Goal: Task Accomplishment & Management: Manage account settings

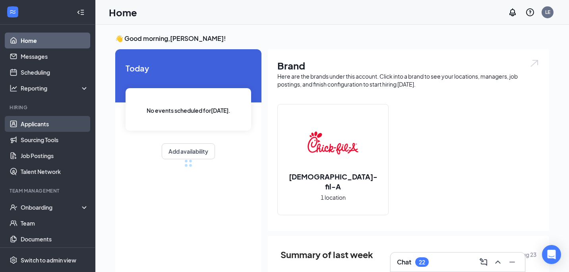
click at [79, 125] on link "Applicants" at bounding box center [55, 124] width 68 height 16
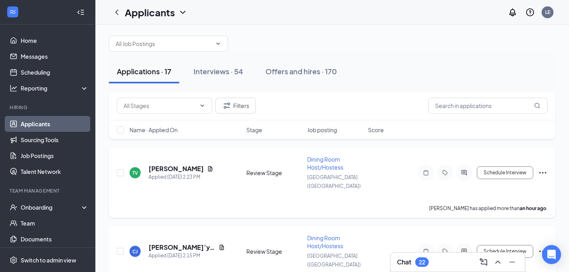
scroll to position [7, 0]
click at [179, 164] on h5 "[PERSON_NAME]" at bounding box center [176, 168] width 55 height 9
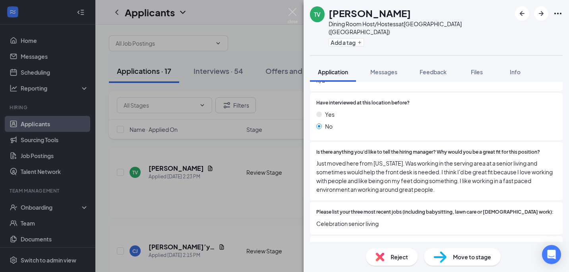
scroll to position [207, 0]
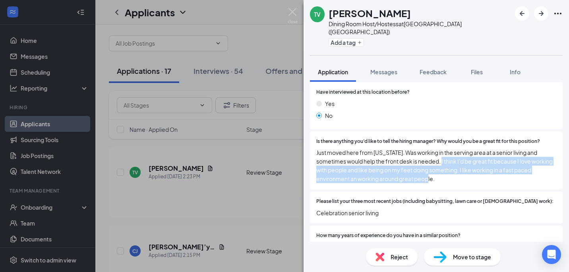
drag, startPoint x: 451, startPoint y: 157, endPoint x: 448, endPoint y: 142, distance: 15.0
click at [448, 148] on span "Just moved here from [US_STATE]. Was working in the serving area at a senior li…" at bounding box center [436, 165] width 240 height 35
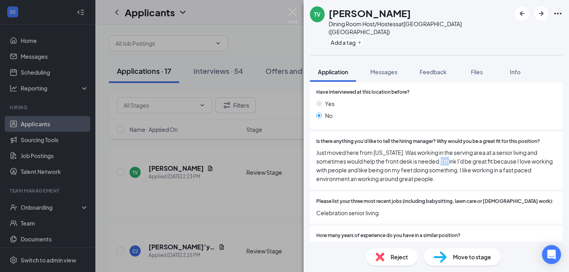
click at [448, 148] on span "Just moved here from [US_STATE]. Was working in the serving area at a senior li…" at bounding box center [436, 165] width 240 height 35
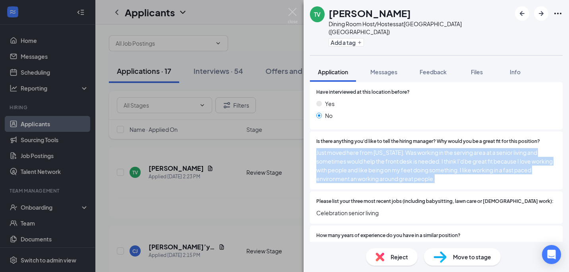
click at [448, 148] on span "Just moved here from [US_STATE]. Was working in the serving area at a senior li…" at bounding box center [436, 165] width 240 height 35
click at [450, 161] on span "Just moved here from [US_STATE]. Was working in the serving area at a senior li…" at bounding box center [436, 165] width 240 height 35
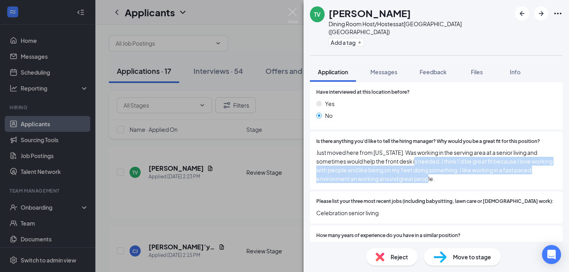
drag, startPoint x: 450, startPoint y: 161, endPoint x: 423, endPoint y: 134, distance: 38.2
click at [423, 148] on span "Just moved here from [US_STATE]. Was working in the serving area at a senior li…" at bounding box center [436, 165] width 240 height 35
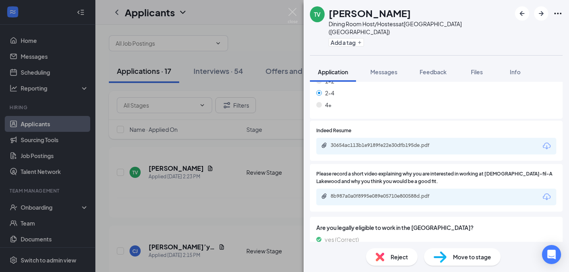
scroll to position [387, 0]
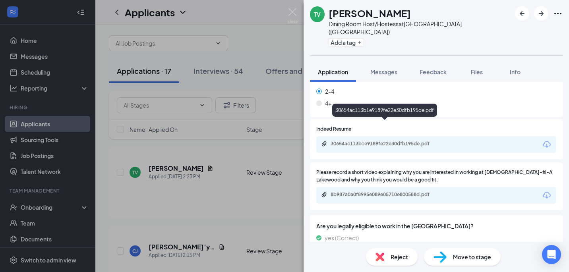
click at [422, 141] on div "30654ac113b1e9189fe22e30dfb195de.pdf" at bounding box center [386, 144] width 111 height 6
click at [249, 137] on div "TV [PERSON_NAME] Dining Room Host/Hostess at [GEOGRAPHIC_DATA] ([GEOGRAPHIC_DAT…" at bounding box center [284, 136] width 569 height 272
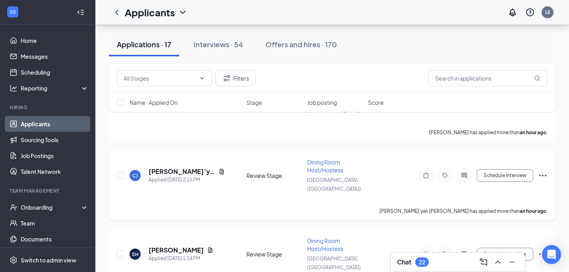
scroll to position [84, 0]
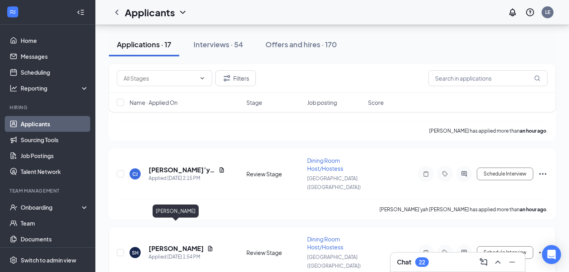
click at [186, 244] on h5 "[PERSON_NAME]" at bounding box center [176, 248] width 55 height 9
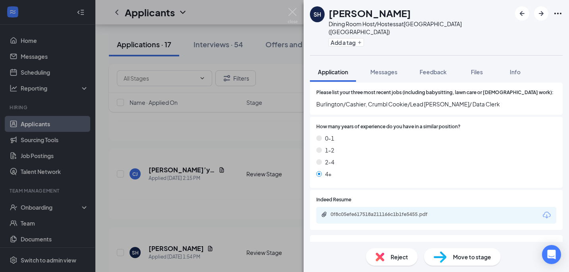
scroll to position [289, 0]
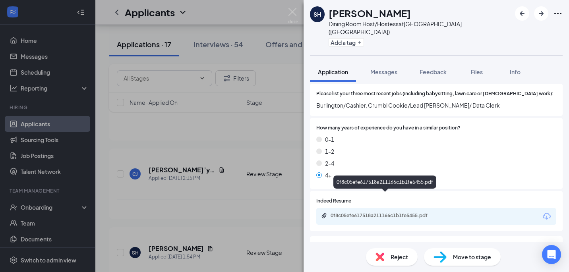
click at [431, 213] on div "0f8c05efe617518a211166c1b1fe5455.pdf" at bounding box center [386, 216] width 111 height 6
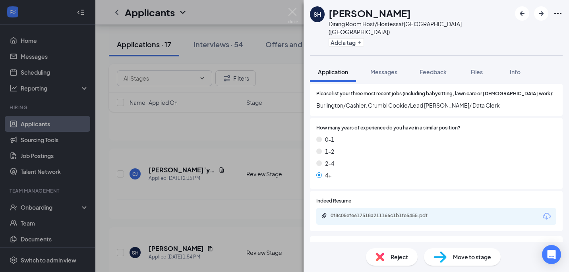
click at [254, 181] on div "SH [PERSON_NAME] Dining Room Host/Hostess at [GEOGRAPHIC_DATA] ([GEOGRAPHIC_DAT…" at bounding box center [284, 136] width 569 height 272
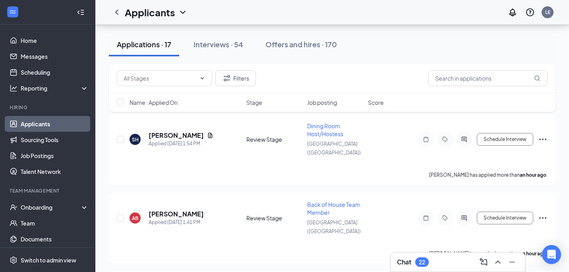
scroll to position [205, 0]
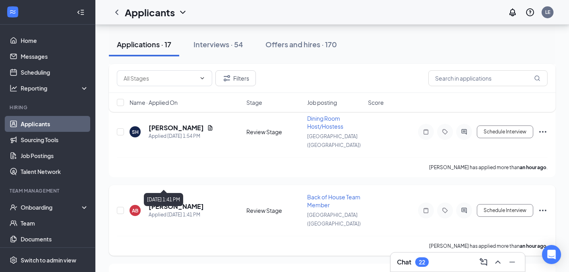
click at [180, 202] on h5 "[PERSON_NAME]" at bounding box center [176, 206] width 55 height 9
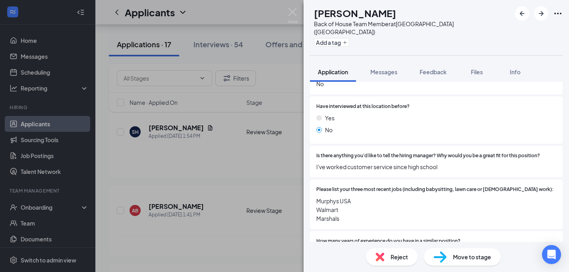
scroll to position [193, 0]
drag, startPoint x: 427, startPoint y: 205, endPoint x: 424, endPoint y: 180, distance: 24.8
click at [424, 197] on span "Murphys USA Walmart Marshals" at bounding box center [436, 210] width 240 height 26
drag, startPoint x: 424, startPoint y: 179, endPoint x: 425, endPoint y: 201, distance: 22.7
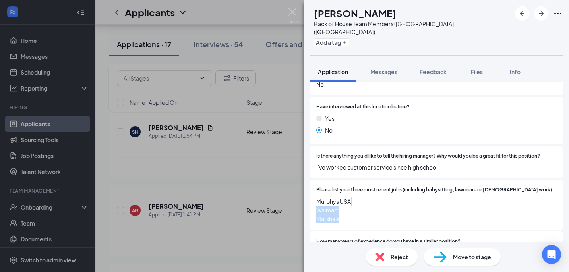
click at [425, 201] on span "Murphys USA Walmart Marshals" at bounding box center [436, 210] width 240 height 26
drag, startPoint x: 425, startPoint y: 201, endPoint x: 425, endPoint y: 174, distance: 27.8
click at [425, 186] on div "Please list your three most recent jobs (including babysitting, lawn care or [D…" at bounding box center [436, 204] width 240 height 37
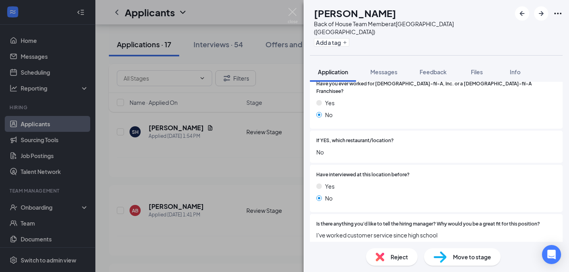
scroll to position [83, 0]
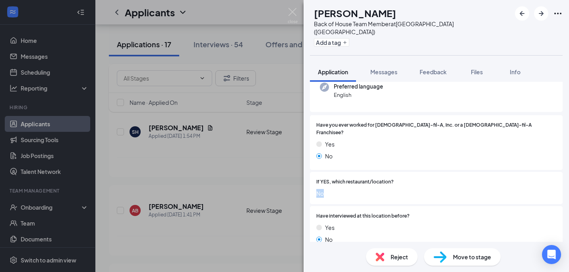
drag, startPoint x: 425, startPoint y: 174, endPoint x: 425, endPoint y: 134, distance: 39.7
click at [425, 139] on div "Have you ever worked for [DEMOGRAPHIC_DATA]-fil-A, Inc. or a [DEMOGRAPHIC_DATA]…" at bounding box center [436, 264] width 253 height 299
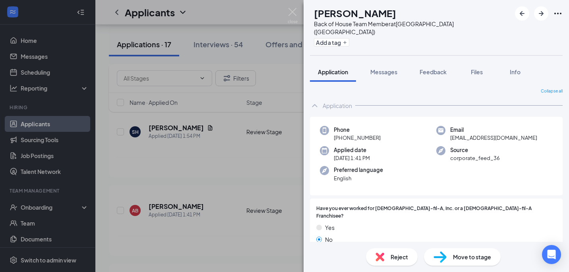
scroll to position [0, 0]
click at [471, 255] on span "Move to stage" at bounding box center [472, 257] width 38 height 9
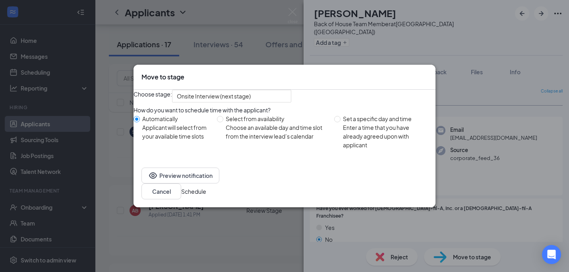
click at [206, 196] on button "Schedule" at bounding box center [193, 191] width 25 height 9
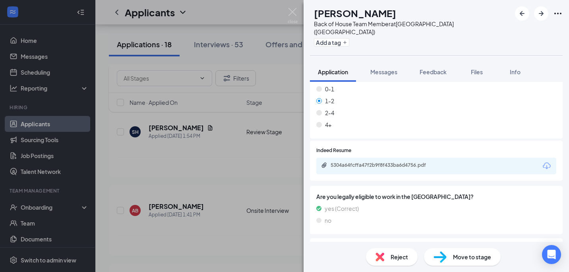
scroll to position [328, 0]
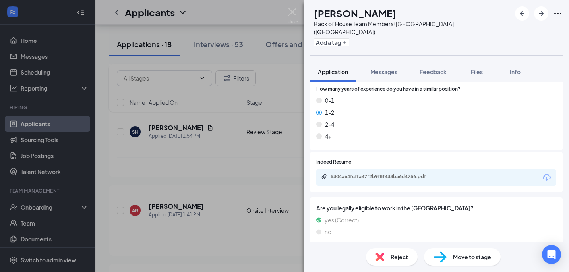
click at [385, 204] on span "Are you legally eligible to work in the [GEOGRAPHIC_DATA]?" at bounding box center [436, 208] width 240 height 9
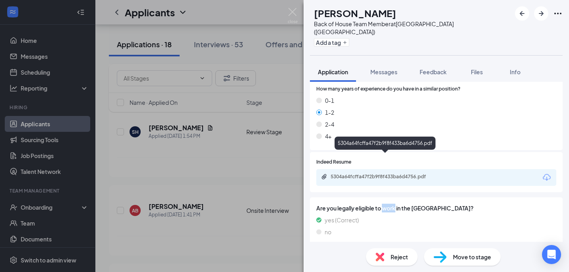
click at [381, 174] on div "5304a64fcffa47f2b9f8f433ba6d4756.pdf" at bounding box center [386, 177] width 111 height 6
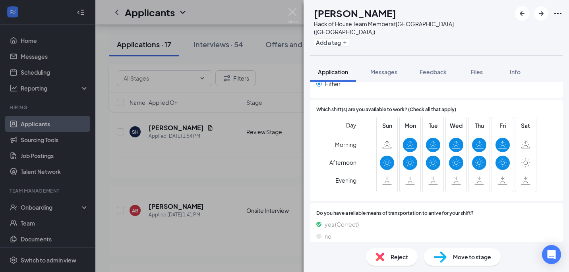
scroll to position [743, 0]
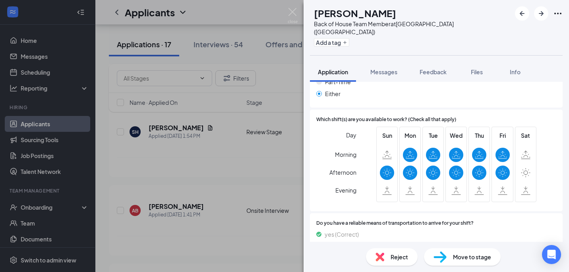
click at [449, 261] on div "Move to stage" at bounding box center [462, 256] width 77 height 17
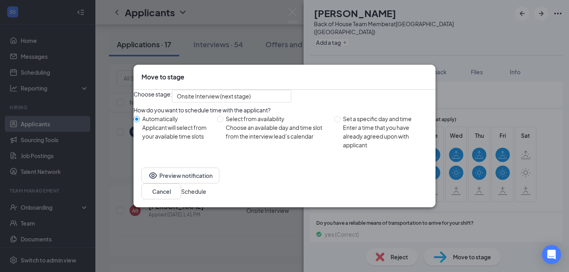
click at [206, 196] on button "Schedule" at bounding box center [193, 191] width 25 height 9
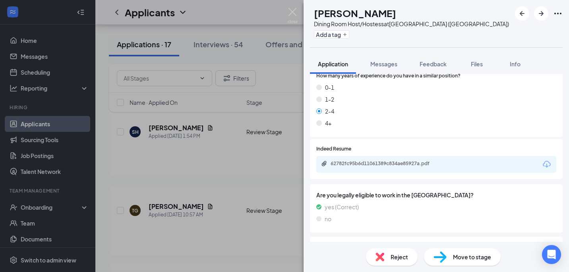
scroll to position [333, 0]
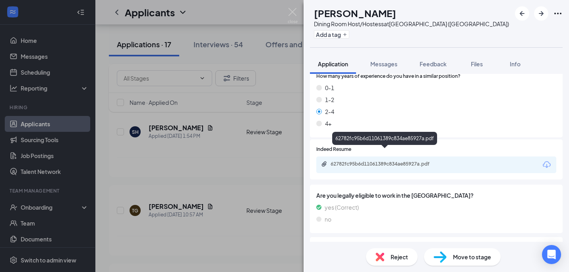
click at [366, 161] on div "62782fc95b6d11061389c834ae85927a.pdf" at bounding box center [386, 164] width 111 height 6
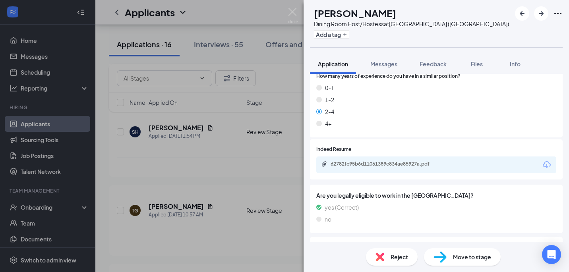
click at [259, 117] on div "TG [PERSON_NAME] Dining Room Host/Hostess at [GEOGRAPHIC_DATA] ([GEOGRAPHIC_DAT…" at bounding box center [284, 136] width 569 height 272
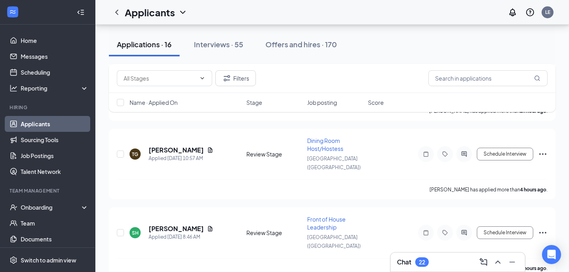
scroll to position [269, 0]
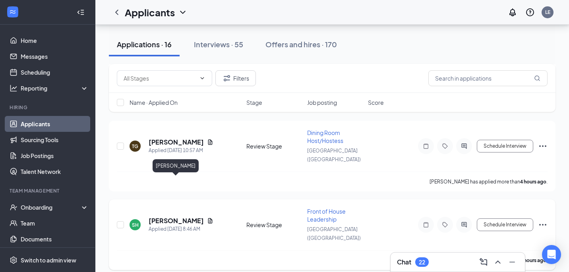
click at [183, 217] on h5 "[PERSON_NAME]" at bounding box center [176, 221] width 55 height 9
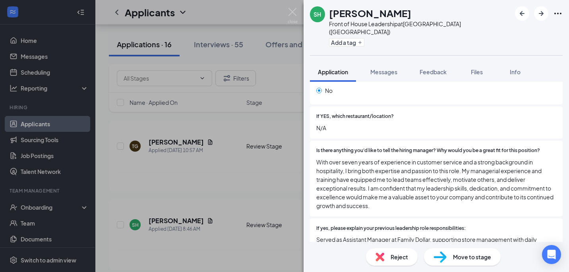
scroll to position [153, 0]
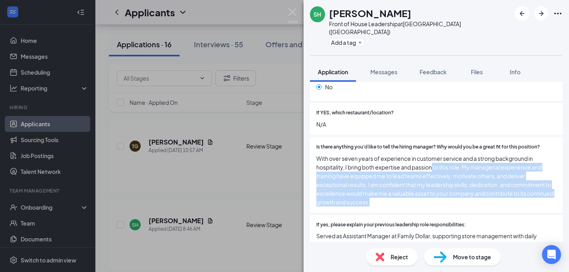
drag, startPoint x: 451, startPoint y: 181, endPoint x: 431, endPoint y: 141, distance: 44.4
click at [431, 154] on span "With over seven years of experience in customer service and a strong background…" at bounding box center [436, 180] width 240 height 52
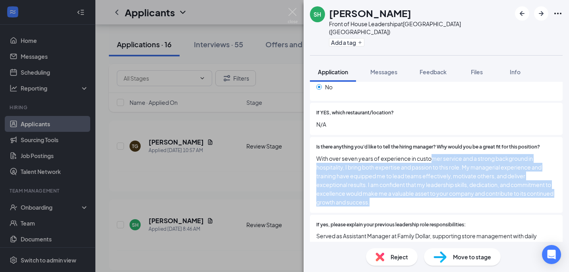
click at [431, 154] on span "With over seven years of experience in customer service and a strong background…" at bounding box center [436, 180] width 240 height 52
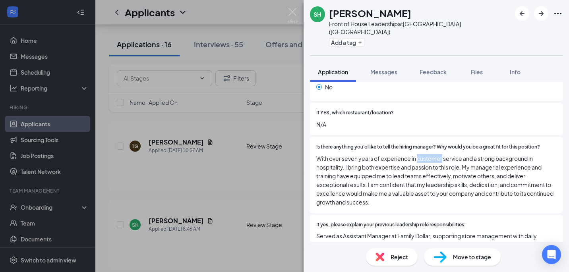
drag, startPoint x: 431, startPoint y: 141, endPoint x: 443, endPoint y: 153, distance: 16.6
click at [436, 154] on span "With over seven years of experience in customer service and a strong background…" at bounding box center [436, 180] width 240 height 52
click at [443, 154] on span "With over seven years of experience in customer service and a strong background…" at bounding box center [436, 180] width 240 height 52
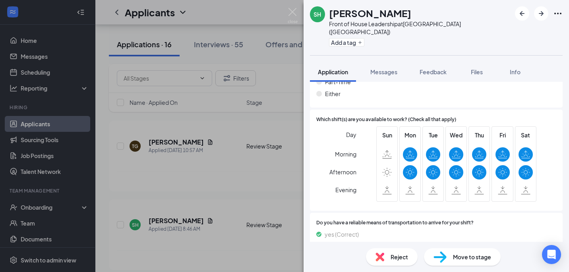
scroll to position [899, 0]
click at [439, 258] on img at bounding box center [439, 257] width 13 height 12
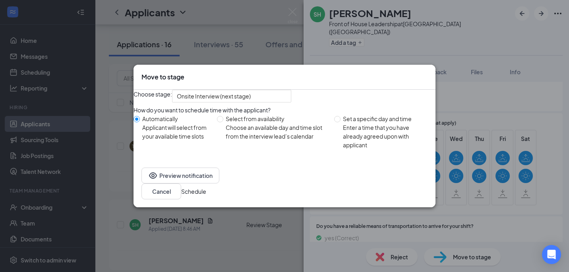
click at [206, 196] on button "Schedule" at bounding box center [193, 191] width 25 height 9
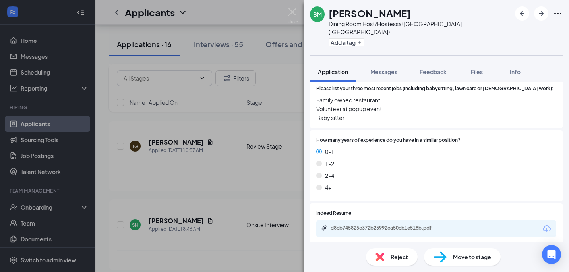
scroll to position [313, 0]
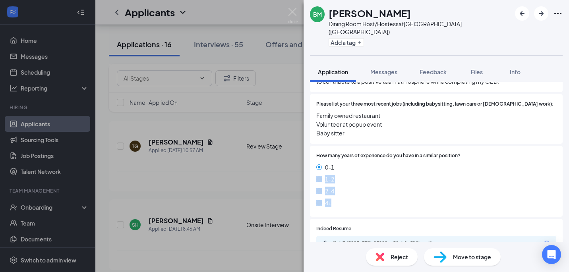
drag, startPoint x: 404, startPoint y: 189, endPoint x: 404, endPoint y: 138, distance: 51.6
click at [404, 152] on div "How many years of experience do you have in a similar position? 0-1 1-2 2-4 4+" at bounding box center [436, 181] width 240 height 58
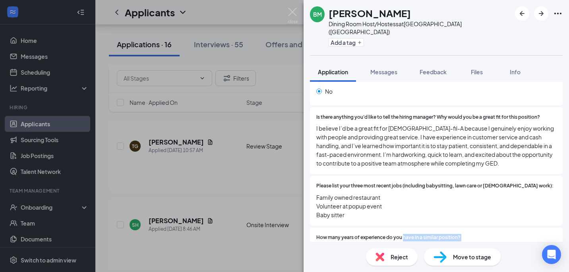
scroll to position [218, 0]
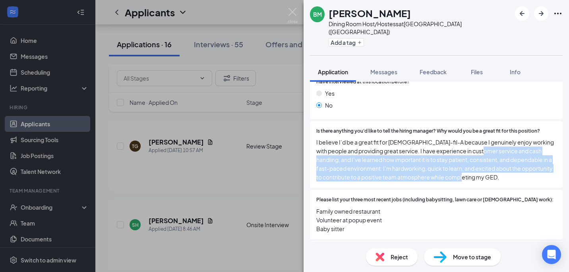
drag, startPoint x: 513, startPoint y: 159, endPoint x: 476, endPoint y: 132, distance: 46.6
click at [477, 138] on span "I believe I’d be a great fit for [DEMOGRAPHIC_DATA]-fil-A because I genuinely e…" at bounding box center [436, 160] width 240 height 44
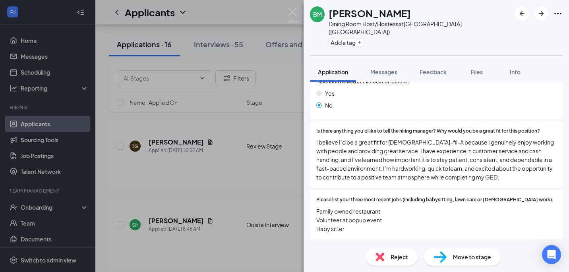
click at [476, 138] on span "I believe I’d be a great fit for [DEMOGRAPHIC_DATA]-fil-A because I genuinely e…" at bounding box center [436, 160] width 240 height 44
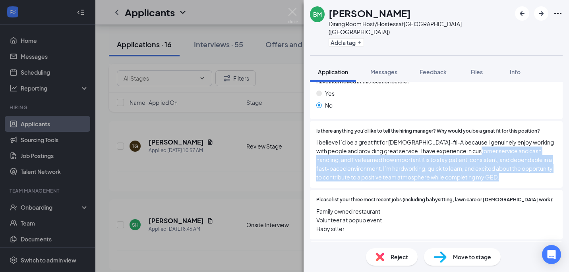
drag, startPoint x: 476, startPoint y: 132, endPoint x: 502, endPoint y: 160, distance: 39.1
click at [502, 160] on span "I believe I’d be a great fit for [DEMOGRAPHIC_DATA]-fil-A because I genuinely e…" at bounding box center [436, 160] width 240 height 44
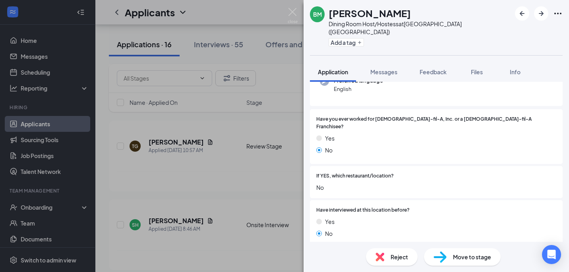
scroll to position [92, 0]
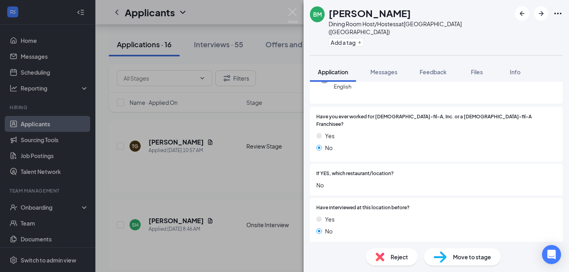
click at [398, 255] on span "Reject" at bounding box center [399, 257] width 17 height 9
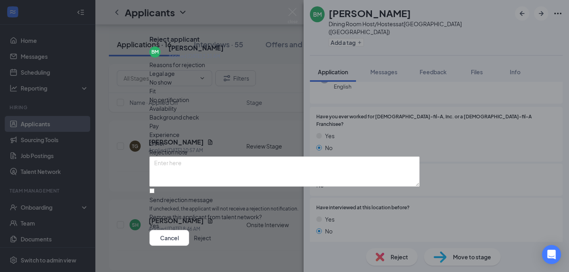
click at [394, 244] on div "Cancel Reject" at bounding box center [284, 238] width 270 height 16
click at [211, 236] on button "Reject" at bounding box center [202, 238] width 17 height 16
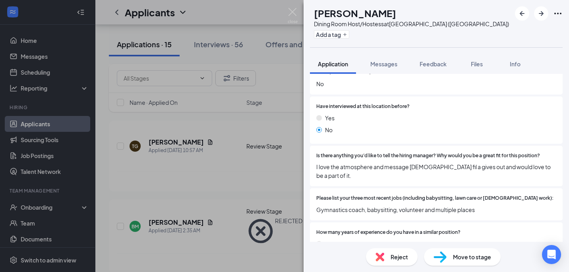
scroll to position [216, 0]
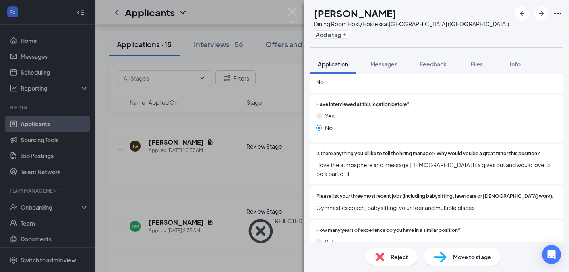
click at [394, 191] on div "Please list your three most recent jobs (including babysitting, lawn care or [D…" at bounding box center [436, 202] width 253 height 32
click at [393, 203] on span "Gymnastics coach, babysitting, volunteer and multiple places" at bounding box center [436, 207] width 240 height 9
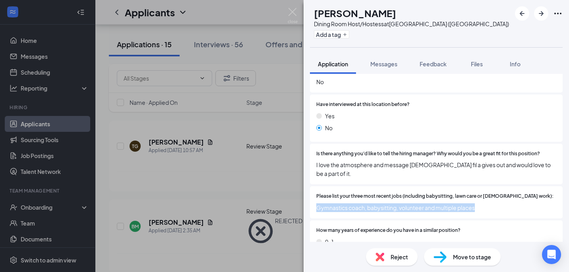
click at [393, 203] on span "Gymnastics coach, babysitting, volunteer and multiple places" at bounding box center [436, 207] width 240 height 9
click at [385, 155] on div "Is there anything you'd like to tell the hiring manager? Why would you be a gre…" at bounding box center [436, 164] width 253 height 41
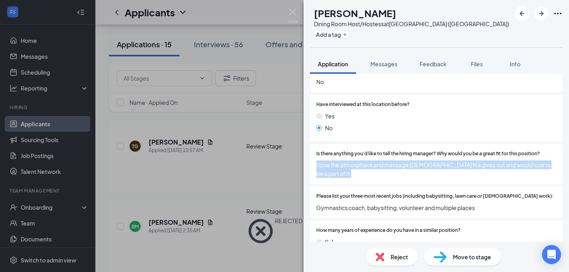
click at [385, 155] on div "Is there anything you'd like to tell the hiring manager? Why would you be a gre…" at bounding box center [436, 164] width 253 height 41
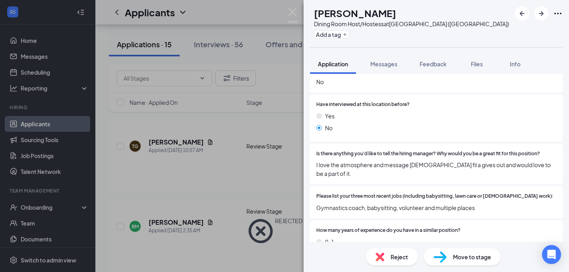
click at [451, 251] on div "Move to stage" at bounding box center [462, 256] width 77 height 17
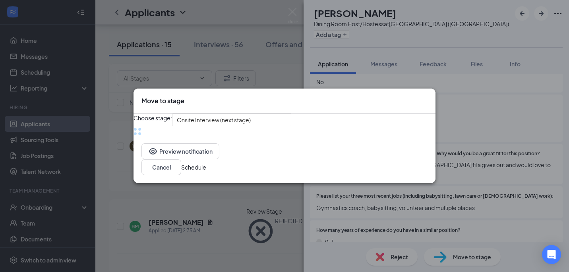
click at [452, 253] on div "Move to stage Choose stage: Onsite Interview (next stage) Preview notification …" at bounding box center [284, 136] width 569 height 272
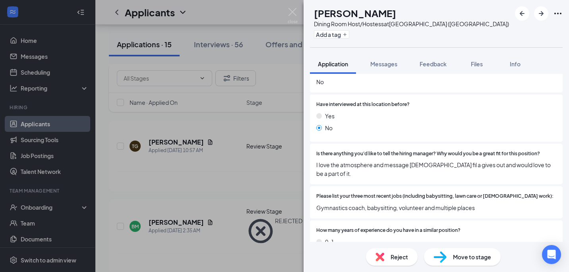
click at [437, 243] on div "Reject Move to stage" at bounding box center [436, 257] width 265 height 30
click at [437, 256] on img at bounding box center [439, 257] width 13 height 12
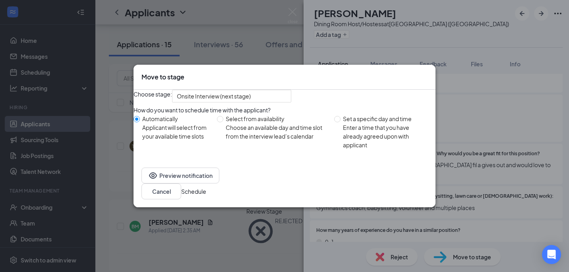
click at [393, 184] on div "Preview notification Cancel Schedule" at bounding box center [284, 184] width 302 height 48
click at [206, 196] on button "Schedule" at bounding box center [193, 191] width 25 height 9
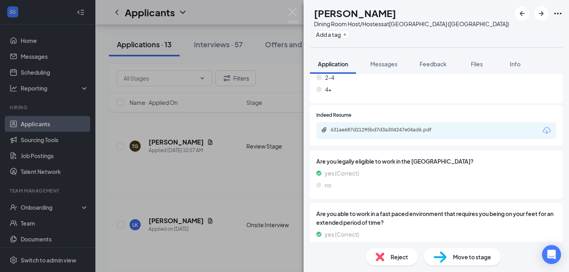
scroll to position [380, 0]
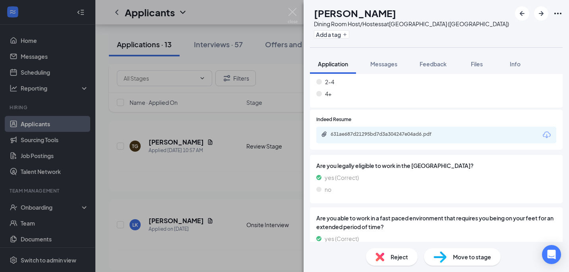
click at [450, 261] on div "Move to stage" at bounding box center [462, 256] width 77 height 17
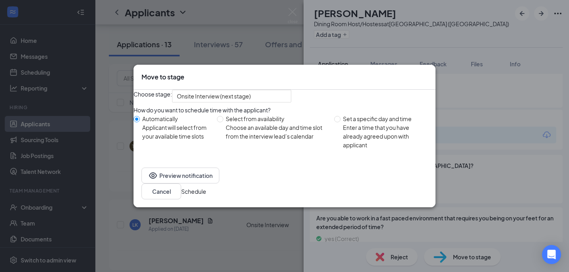
click at [206, 196] on button "Schedule" at bounding box center [193, 191] width 25 height 9
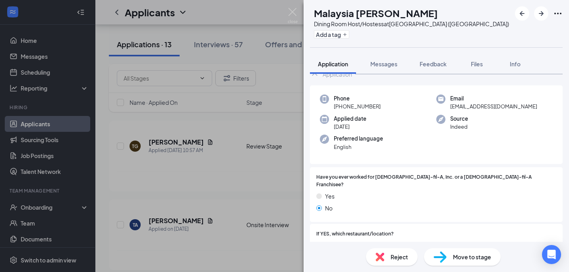
scroll to position [216, 0]
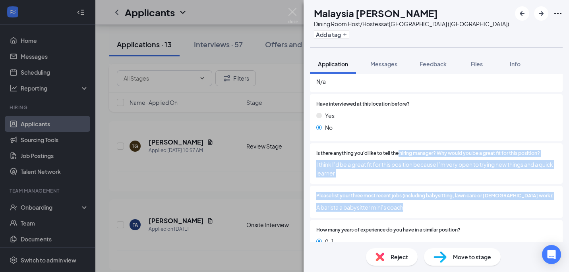
drag, startPoint x: 414, startPoint y: 196, endPoint x: 398, endPoint y: 135, distance: 62.4
click at [398, 137] on div "Have you ever worked for [DEMOGRAPHIC_DATA]-fil-A, Inc. or a [DEMOGRAPHIC_DATA]…" at bounding box center [436, 148] width 253 height 290
click at [398, 150] on span "Is there anything you'd like to tell the hiring manager? Why would you be a gre…" at bounding box center [428, 154] width 224 height 8
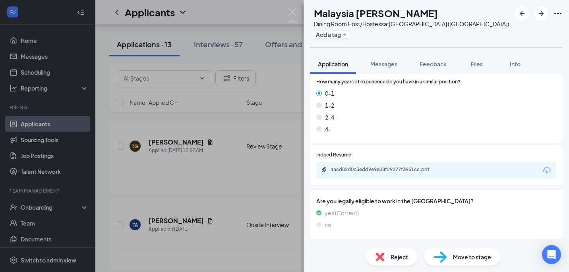
scroll to position [388, 0]
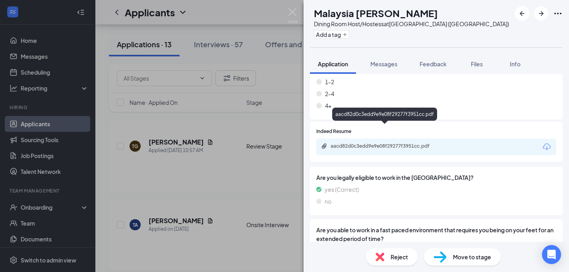
click at [365, 143] on div "aacd82d0c3edd9e9e08f29277f3951cc.pdf" at bounding box center [385, 147] width 129 height 8
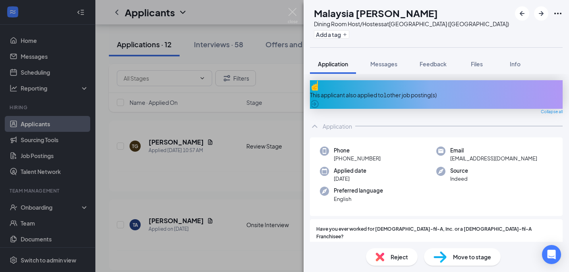
scroll to position [0, 0]
click at [376, 252] on div "Reject" at bounding box center [392, 256] width 52 height 17
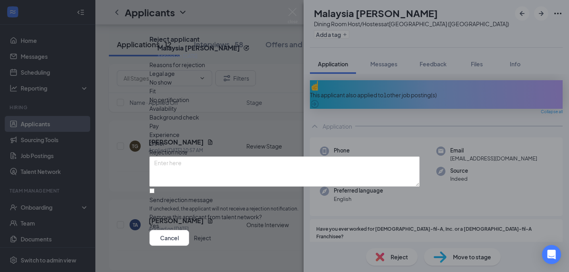
click at [211, 233] on button "Reject" at bounding box center [202, 238] width 17 height 16
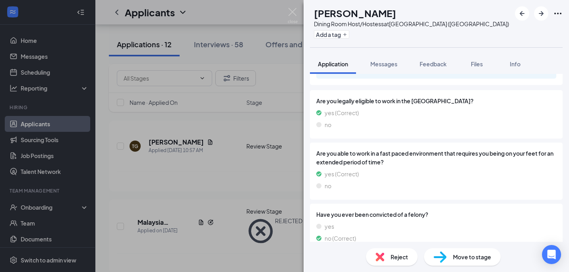
scroll to position [348, 0]
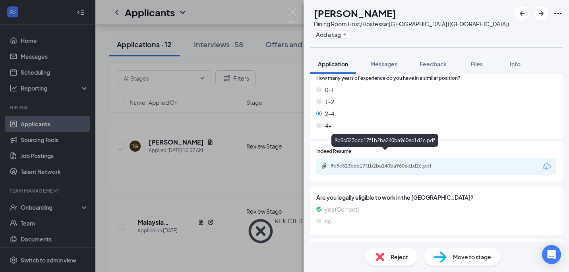
click at [378, 145] on div "9b5c523bcb17f1b2ba240ba960ec1d2c.pdf" at bounding box center [384, 140] width 107 height 13
click at [378, 159] on div "9b5c523bcb17f1b2ba240ba960ec1d2c.pdf" at bounding box center [436, 167] width 240 height 17
click at [379, 163] on div "9b5c523bcb17f1b2ba240ba960ec1d2c.pdf" at bounding box center [386, 166] width 111 height 6
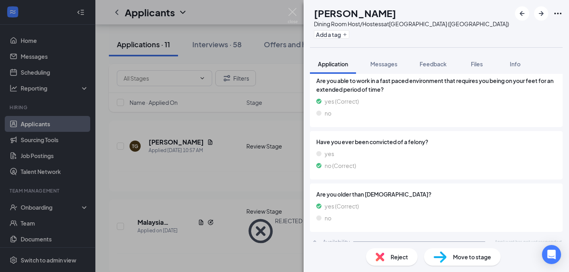
scroll to position [514, 0]
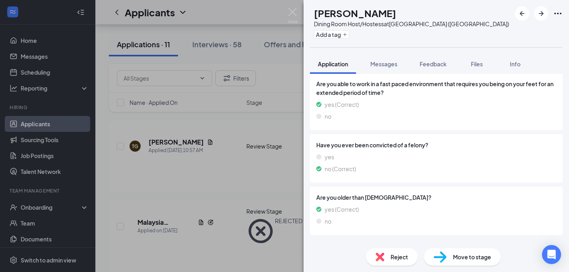
click at [231, 209] on div "ES [PERSON_NAME] Dining Room Host/Hostess at [GEOGRAPHIC_DATA] ([GEOGRAPHIC_DAT…" at bounding box center [284, 136] width 569 height 272
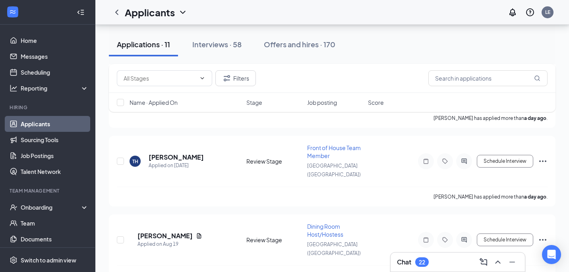
scroll to position [647, 0]
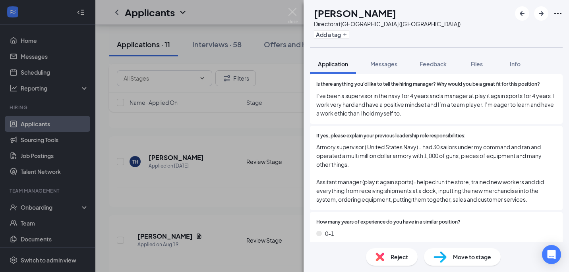
scroll to position [208, 0]
click at [225, 153] on div "SN [PERSON_NAME] Director at [GEOGRAPHIC_DATA] ([GEOGRAPHIC_DATA]) Add a tag Ap…" at bounding box center [284, 136] width 569 height 272
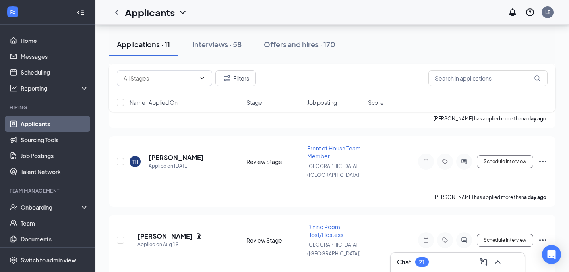
click at [325, 99] on span "Job posting" at bounding box center [322, 103] width 30 height 8
